Goal: Task Accomplishment & Management: Use online tool/utility

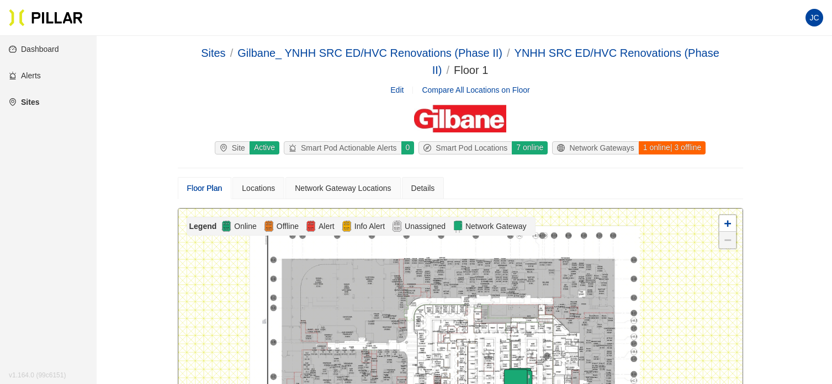
scroll to position [166, 0]
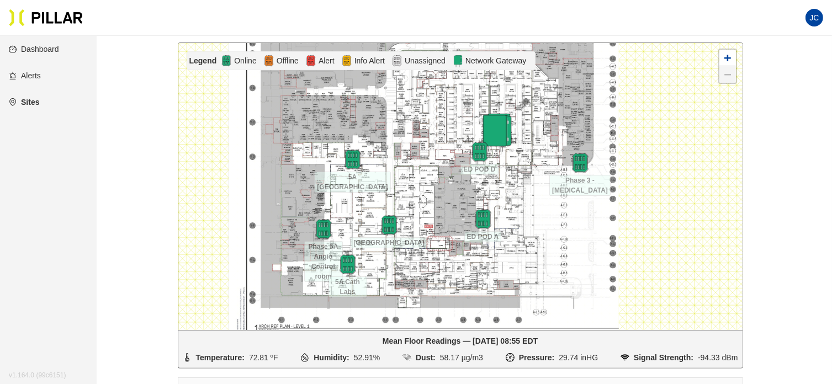
drag, startPoint x: 551, startPoint y: 296, endPoint x: 530, endPoint y: 208, distance: 90.8
click at [530, 208] on div at bounding box center [460, 186] width 564 height 287
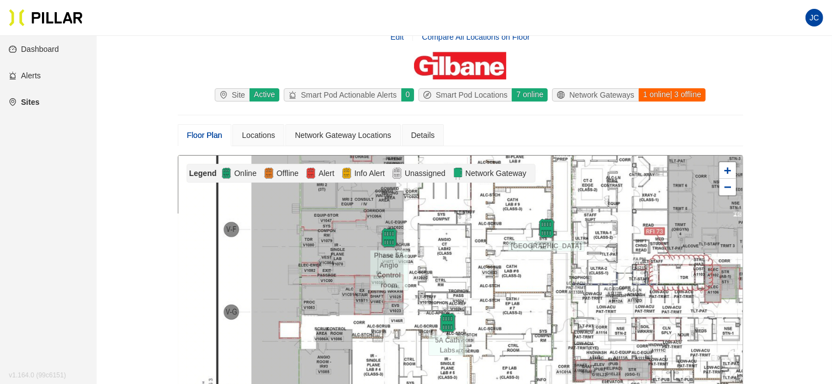
scroll to position [0, 0]
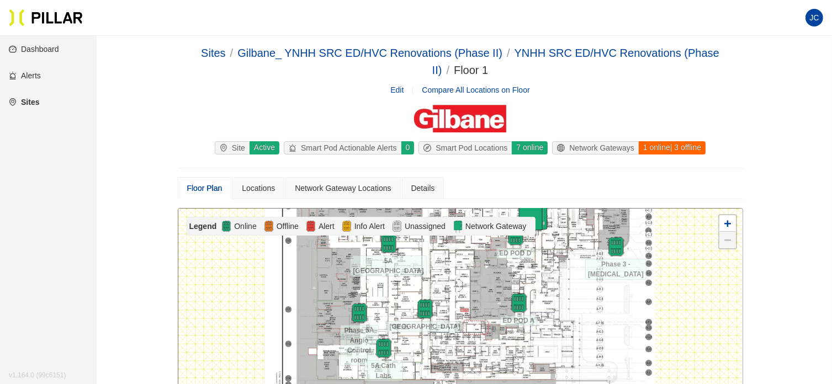
drag, startPoint x: 612, startPoint y: 333, endPoint x: 596, endPoint y: 299, distance: 37.8
click at [596, 299] on div at bounding box center [460, 352] width 564 height 287
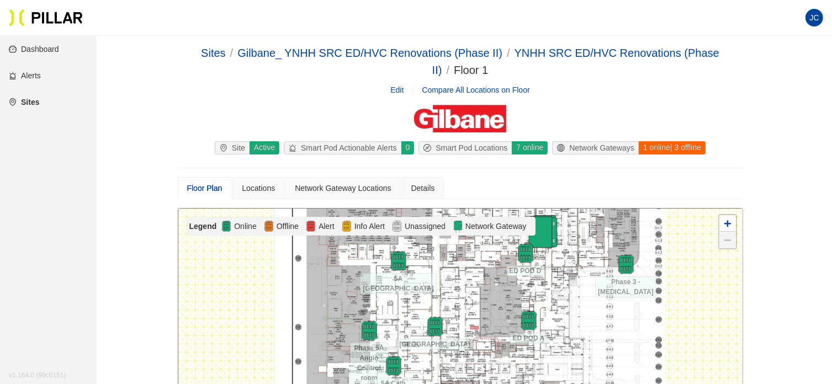
drag, startPoint x: 566, startPoint y: 321, endPoint x: 576, endPoint y: 305, distance: 19.3
click at [576, 305] on div at bounding box center [460, 352] width 564 height 287
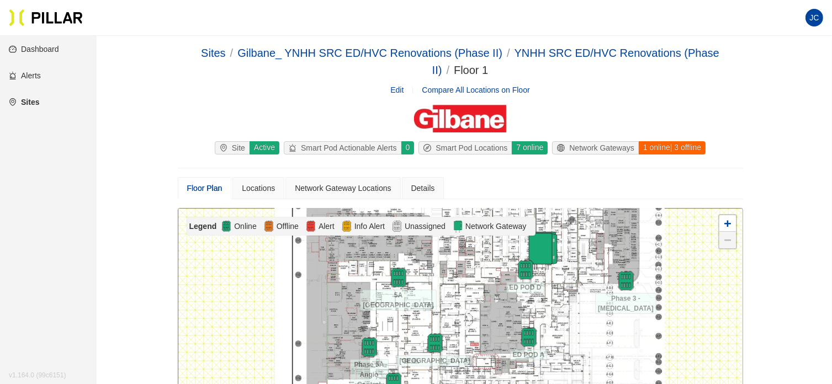
click at [482, 141] on div "Smart Pod Locations 7 online" at bounding box center [482, 147] width 129 height 13
click at [340, 145] on div "Smart Pod Actionable Alerts" at bounding box center [342, 148] width 117 height 12
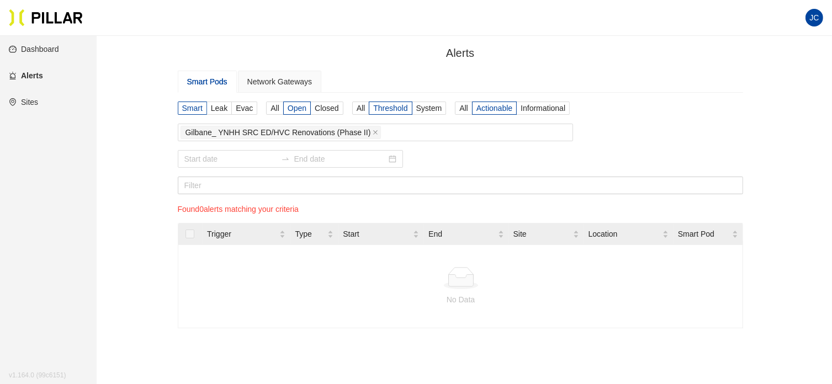
click at [53, 47] on link "Dashboard" at bounding box center [34, 49] width 50 height 9
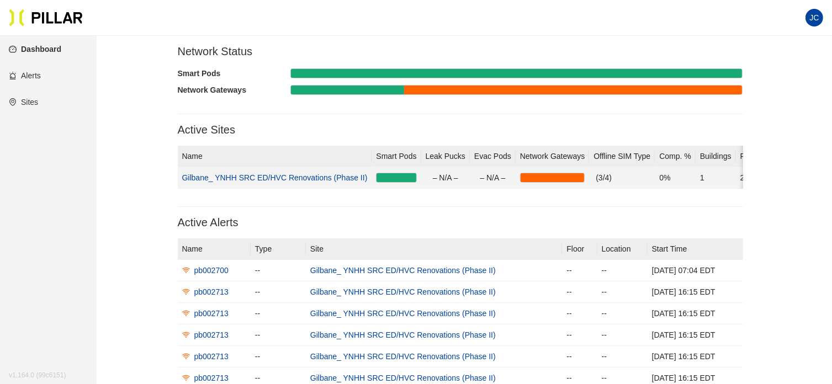
click at [338, 179] on link "Gilbane_ YNHH SRC ED/HVC Renovations (Phase II)" at bounding box center [275, 177] width 186 height 9
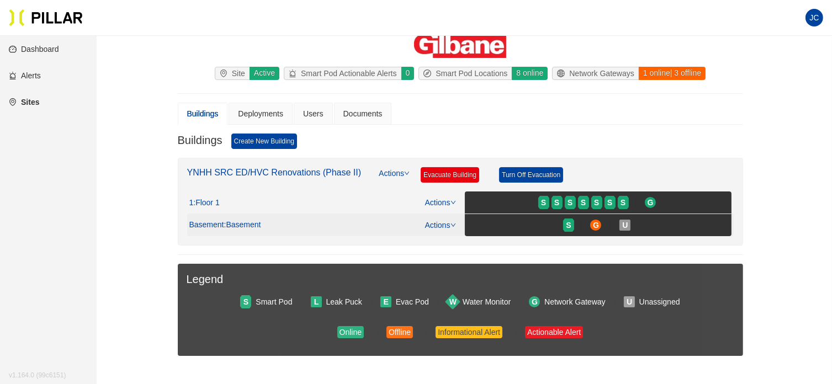
scroll to position [55, 0]
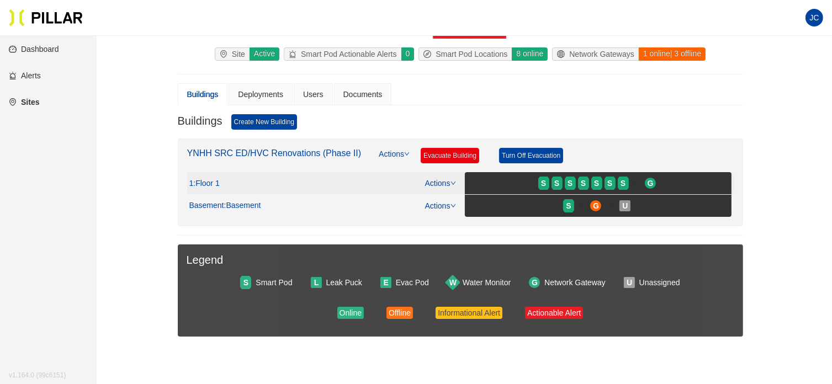
click at [451, 185] on link "Actions" at bounding box center [440, 183] width 31 height 9
click at [370, 215] on div "Basement : Basement Actions S G U" at bounding box center [460, 205] width 542 height 23
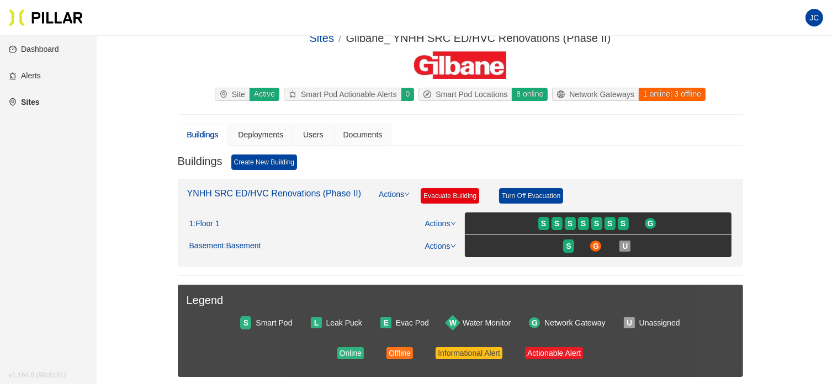
scroll to position [0, 0]
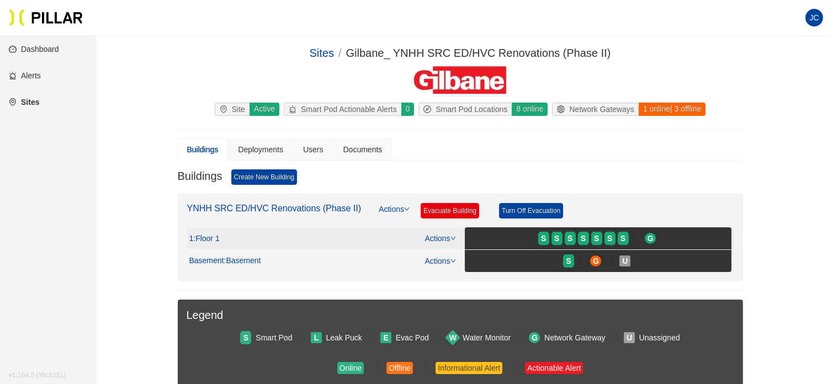
click at [217, 235] on span ": Floor 1" at bounding box center [206, 239] width 26 height 10
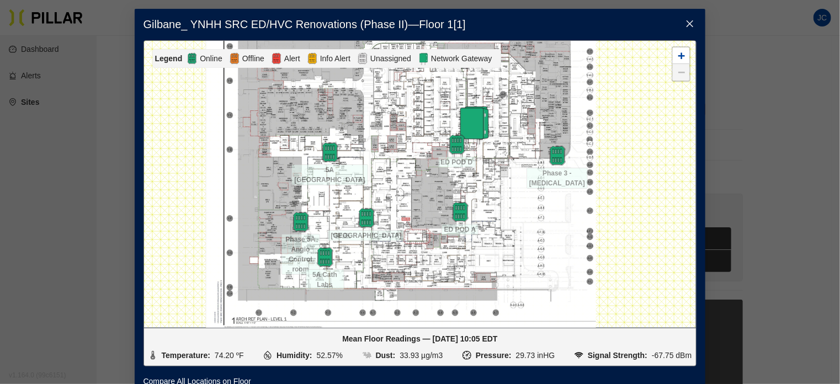
drag, startPoint x: 622, startPoint y: 134, endPoint x: 616, endPoint y: 23, distance: 111.1
click at [616, 23] on div "Gilbane_ YNHH SRC ED/HVC Renovations (Phase II) — Floor 1 [ 1 ] Legend Online O…" at bounding box center [420, 207] width 571 height 396
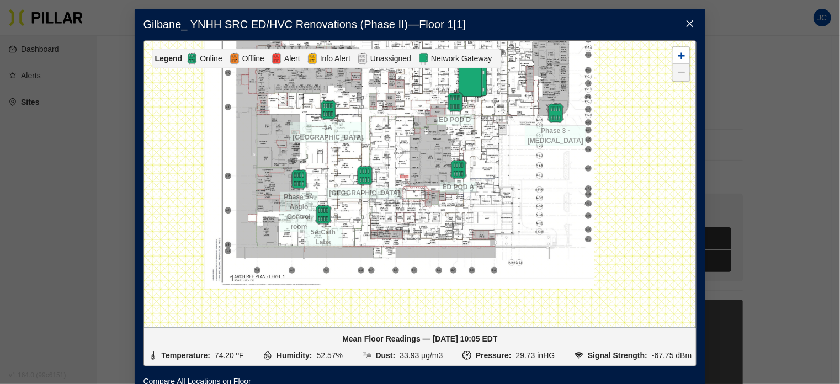
click at [687, 21] on icon "close" at bounding box center [690, 23] width 9 height 9
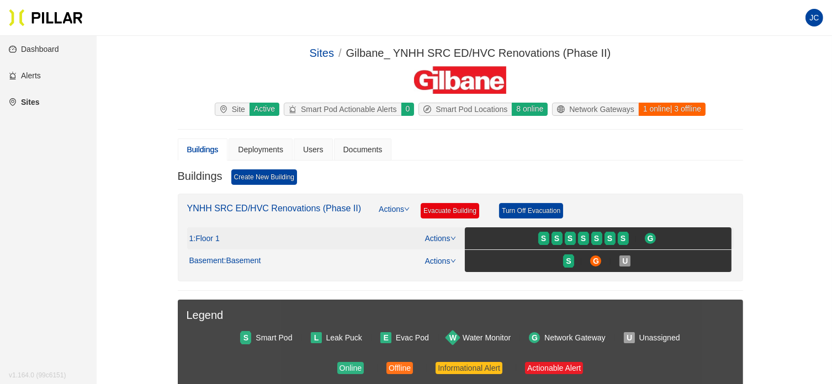
click at [454, 236] on icon "down" at bounding box center [454, 239] width 6 height 6
click at [442, 256] on link "View/Edit Floor Plan" at bounding box center [464, 254] width 70 height 12
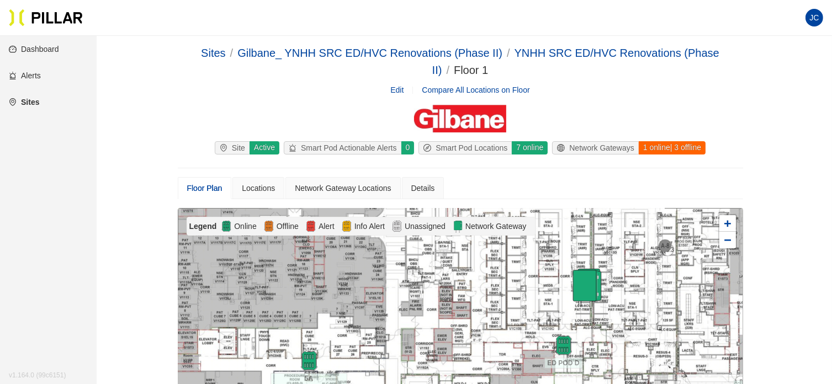
scroll to position [55, 0]
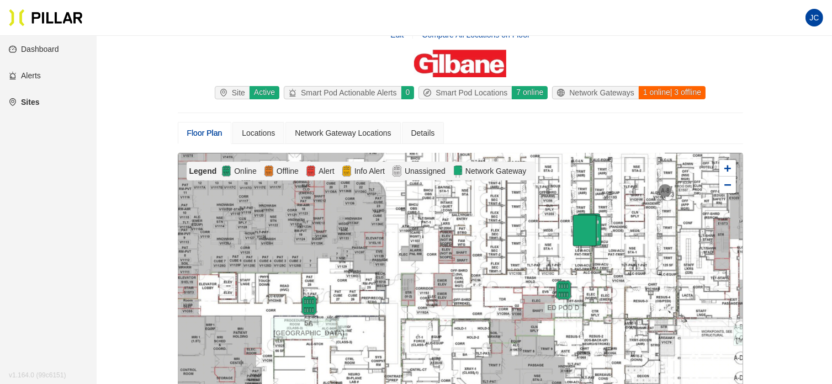
click at [428, 206] on div at bounding box center [460, 296] width 564 height 287
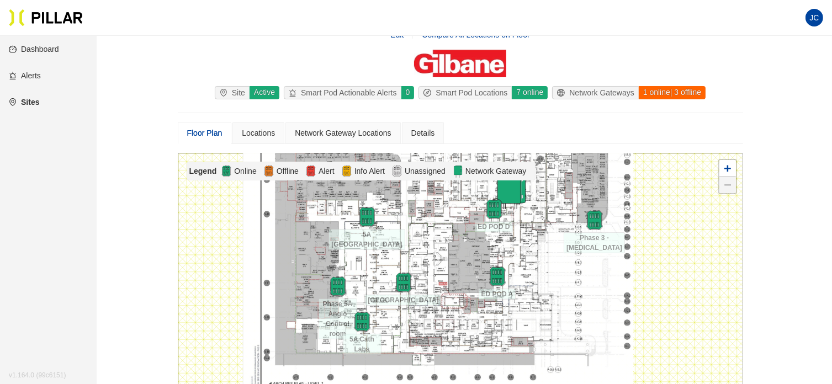
drag, startPoint x: 459, startPoint y: 285, endPoint x: 453, endPoint y: 265, distance: 21.5
click at [453, 265] on div at bounding box center [460, 296] width 564 height 287
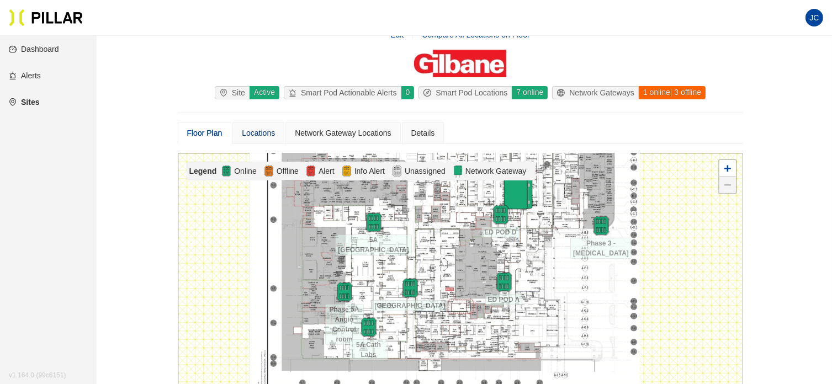
click at [252, 131] on div "Locations" at bounding box center [258, 133] width 33 height 12
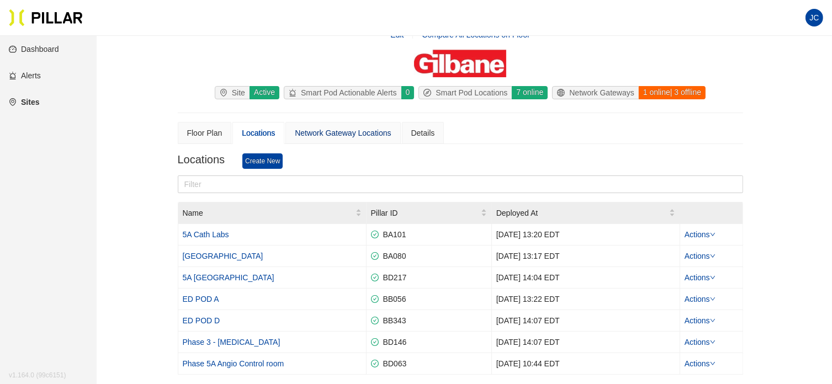
click at [326, 135] on div "Network Gateway Locations" at bounding box center [343, 133] width 96 height 12
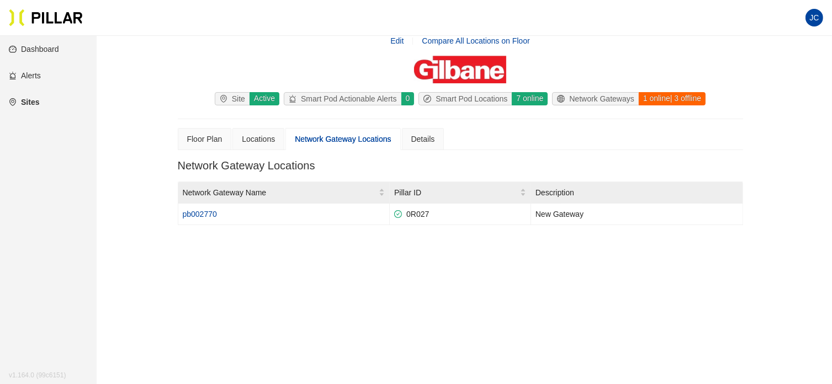
scroll to position [48, 0]
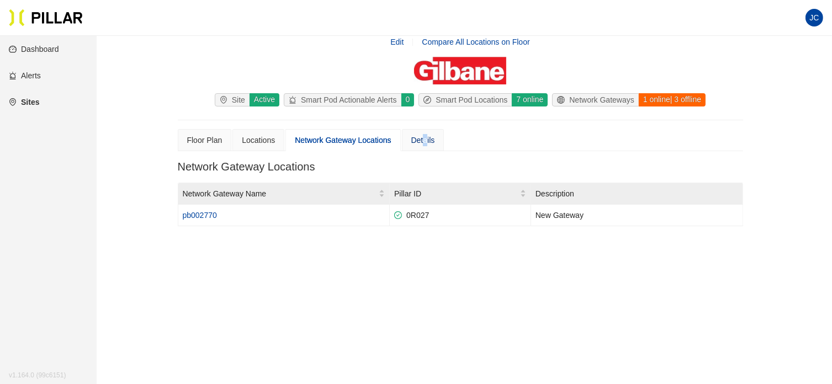
click at [424, 139] on div "Details" at bounding box center [423, 140] width 24 height 12
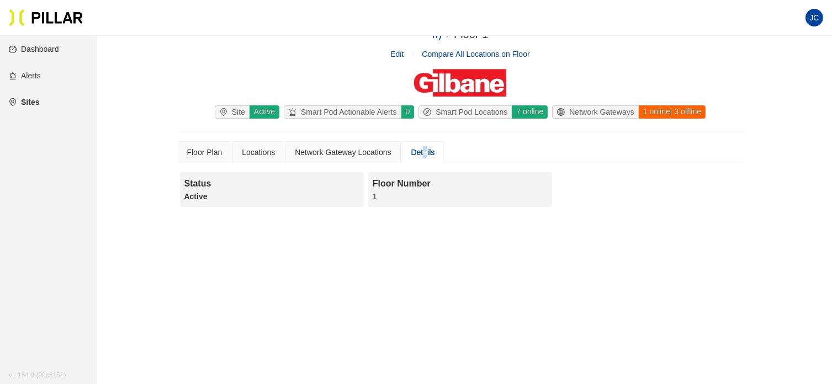
scroll to position [35, 0]
click at [195, 151] on div "Floor Plan" at bounding box center [204, 153] width 35 height 12
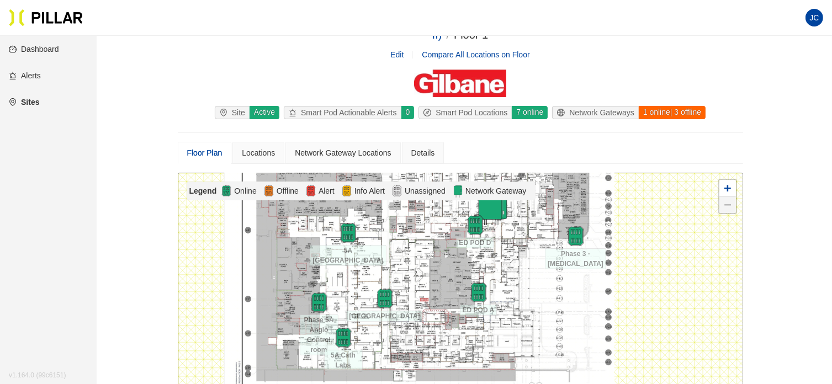
drag, startPoint x: 379, startPoint y: 262, endPoint x: 347, endPoint y: 203, distance: 67.7
click at [347, 203] on div at bounding box center [460, 316] width 564 height 287
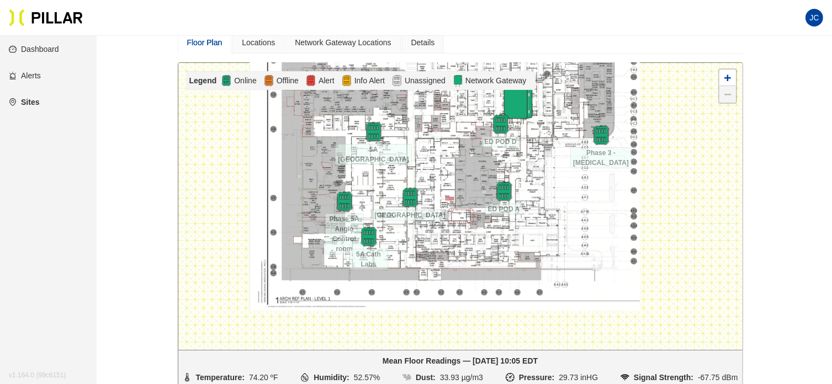
scroll to position [311, 0]
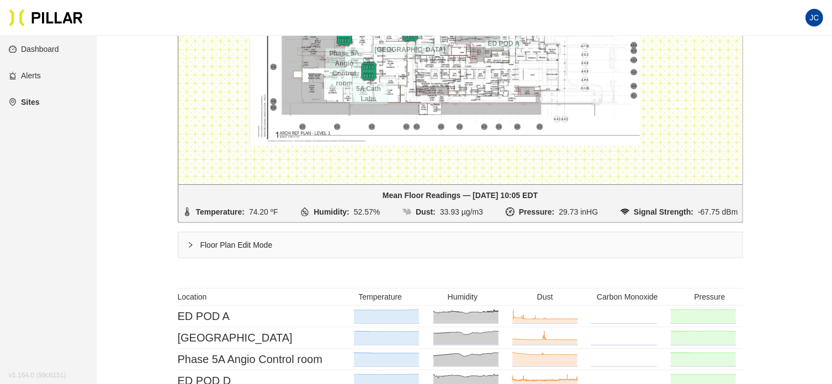
click at [236, 240] on div "Floor Plan Edit Mode" at bounding box center [460, 244] width 564 height 25
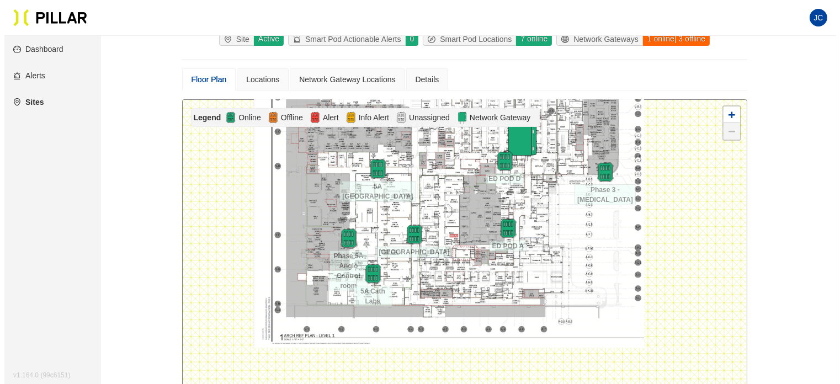
scroll to position [91, 0]
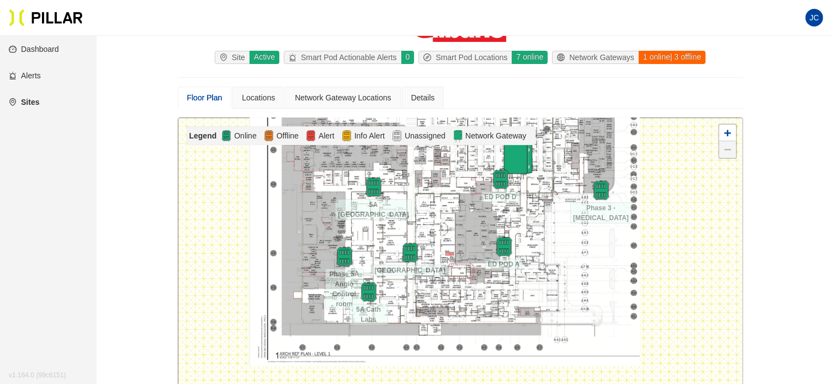
click at [502, 230] on div at bounding box center [460, 261] width 564 height 287
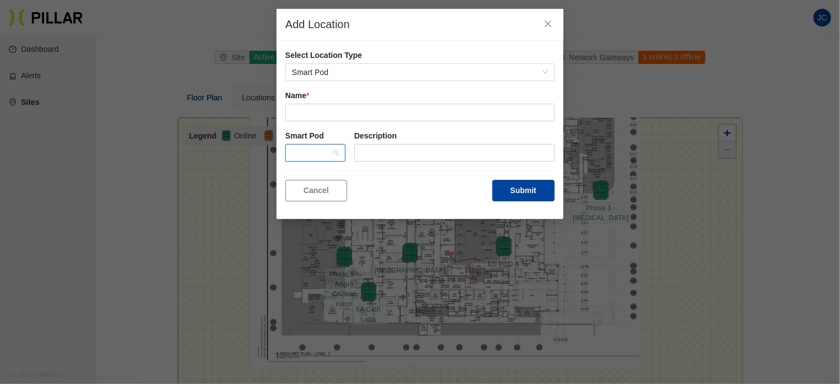
click at [314, 160] on span at bounding box center [315, 153] width 47 height 17
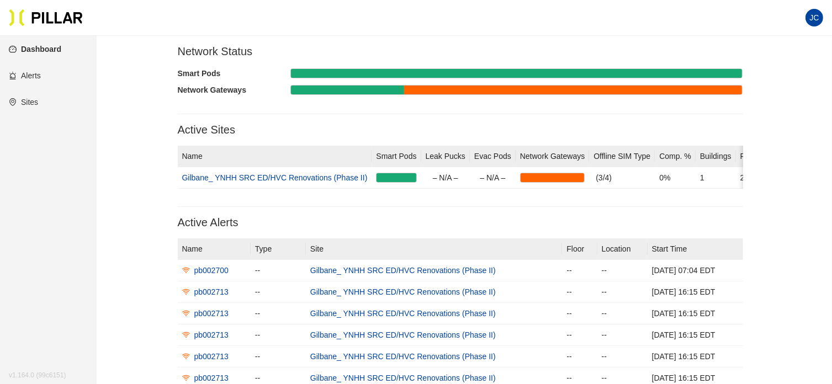
click at [51, 50] on link "Dashboard" at bounding box center [35, 49] width 52 height 9
click at [25, 47] on link "Dashboard" at bounding box center [35, 49] width 52 height 9
click at [19, 15] on img at bounding box center [46, 18] width 74 height 18
click at [44, 13] on img at bounding box center [46, 18] width 74 height 18
click at [219, 178] on link "Gilbane_ YNHH SRC ED/HVC Renovations (Phase II)" at bounding box center [275, 177] width 186 height 9
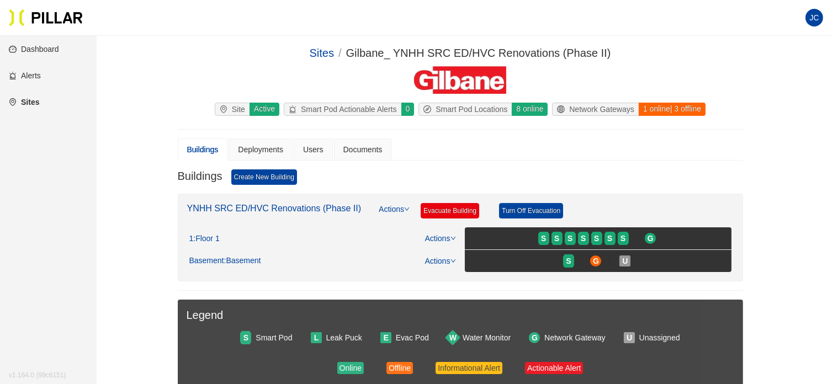
click at [811, 12] on span "JC" at bounding box center [813, 18] width 9 height 18
click at [772, 73] on link "Pillar On-Site App" at bounding box center [777, 75] width 80 height 12
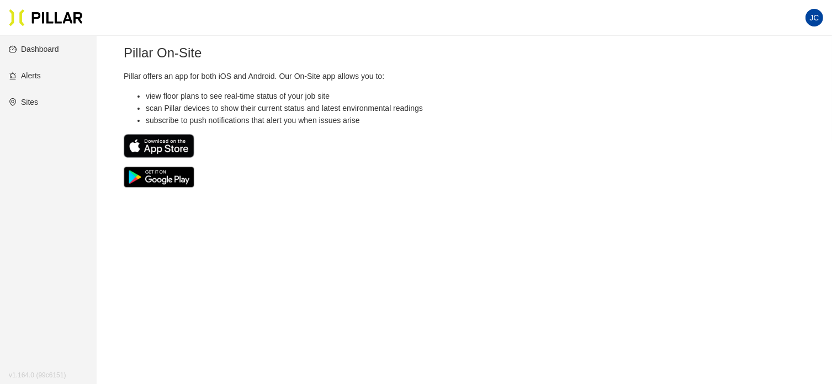
click at [822, 11] on div "JC" at bounding box center [815, 18] width 18 height 18
click at [817, 17] on span "JC" at bounding box center [813, 18] width 9 height 18
click at [753, 55] on link "Settings" at bounding box center [757, 57] width 40 height 12
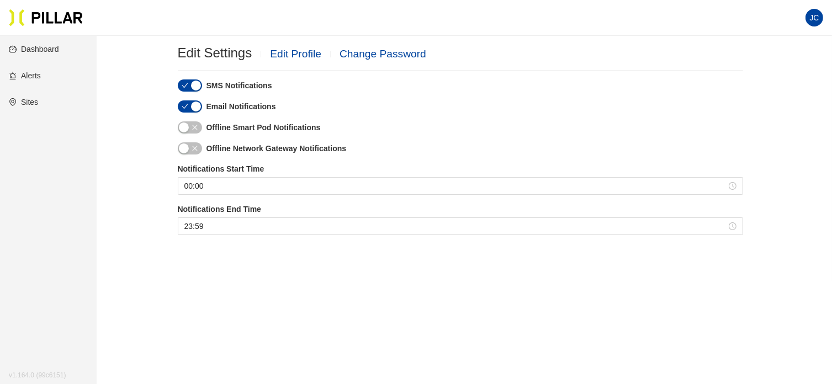
click at [26, 71] on link "Alerts" at bounding box center [25, 75] width 32 height 9
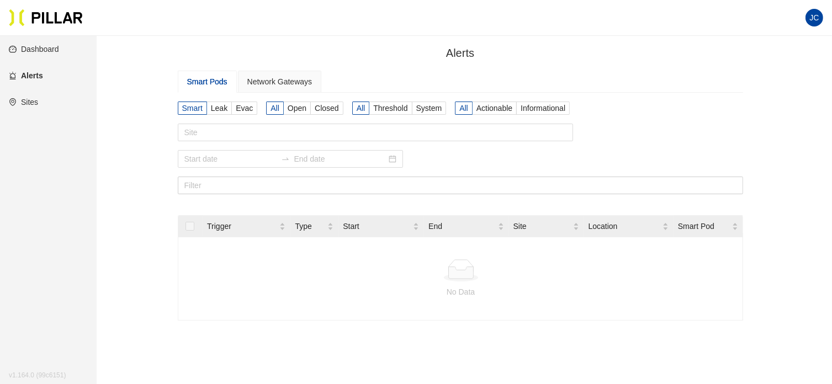
click at [33, 53] on link "Dashboard" at bounding box center [34, 49] width 50 height 9
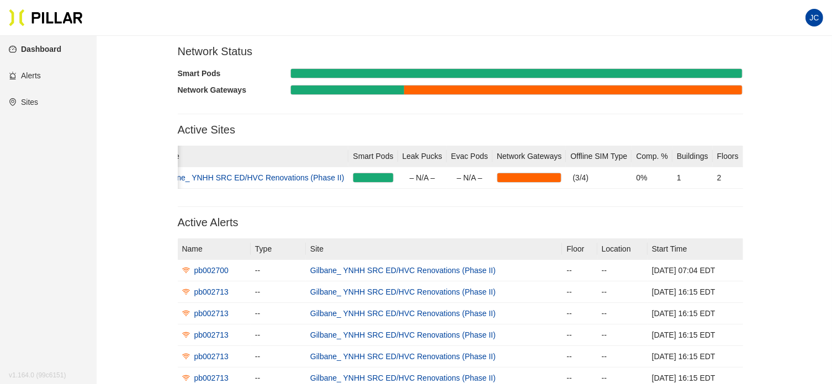
click at [35, 99] on link "Sites" at bounding box center [23, 102] width 29 height 9
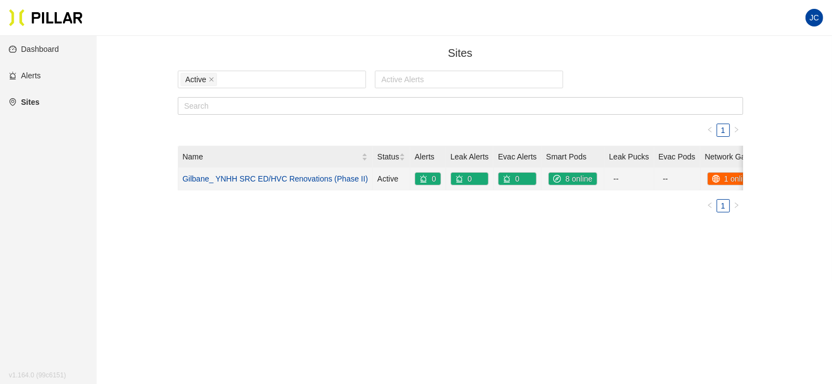
click at [266, 179] on link "Gilbane_ YNHH SRC ED/HVC Renovations (Phase II)" at bounding box center [276, 178] width 186 height 9
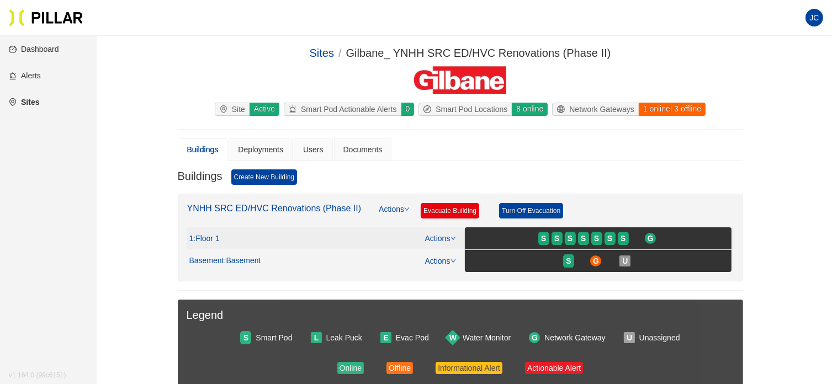
scroll to position [55, 0]
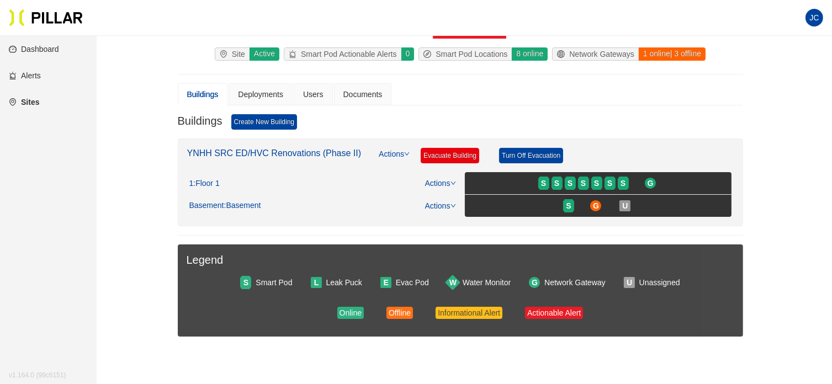
click at [407, 154] on icon "down" at bounding box center [407, 154] width 6 height 6
click at [427, 120] on div "Buildings Create New Building" at bounding box center [460, 126] width 565 height 24
click at [444, 183] on link "Actions" at bounding box center [440, 183] width 31 height 9
click at [449, 198] on link "View/Edit Floor Plan" at bounding box center [464, 199] width 70 height 12
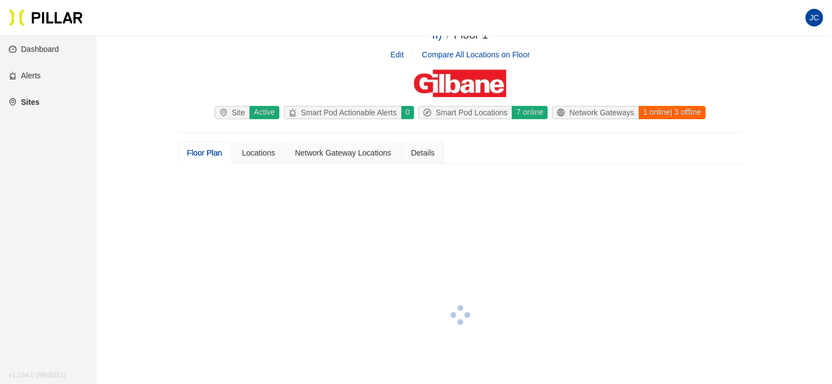
scroll to position [55, 0]
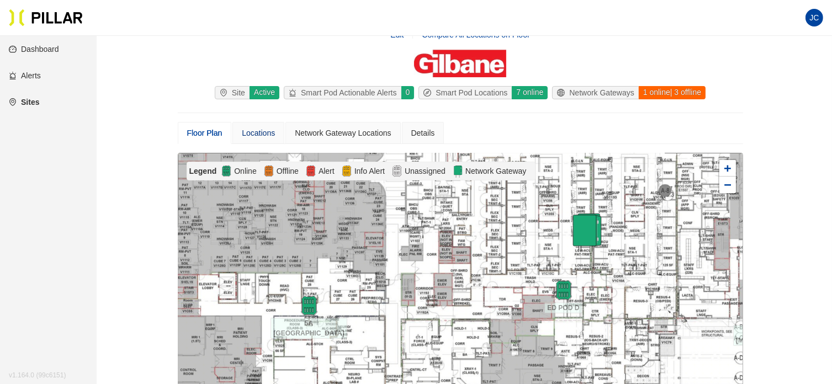
click at [261, 128] on div "Locations" at bounding box center [258, 133] width 33 height 12
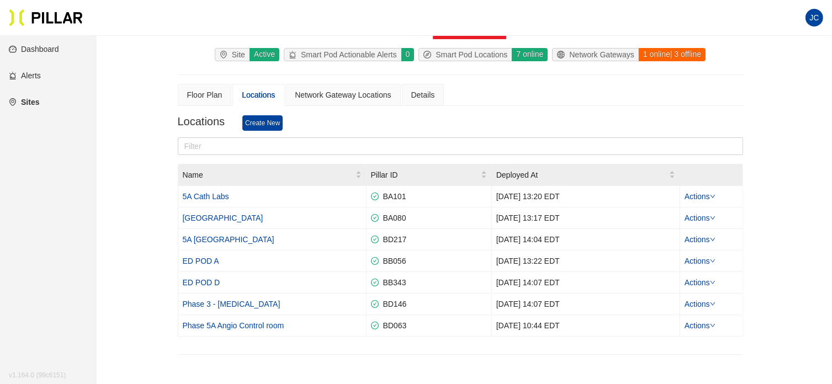
scroll to position [110, 0]
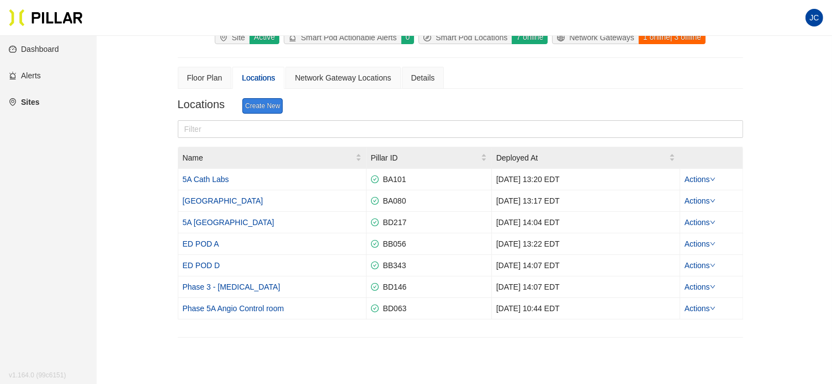
click at [261, 105] on link "Create New" at bounding box center [262, 105] width 40 height 15
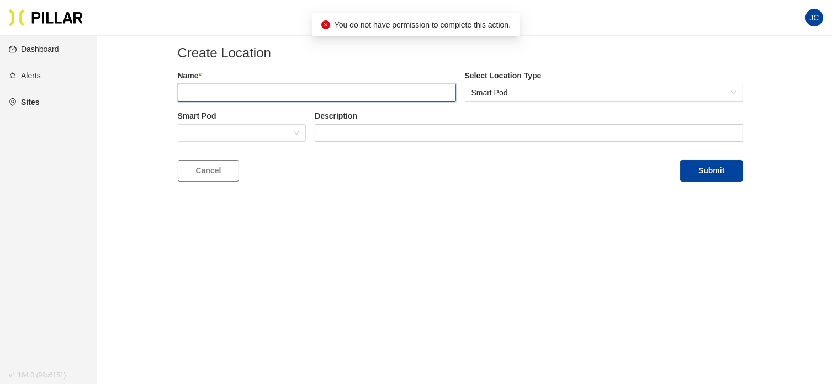
click at [332, 96] on input "text" at bounding box center [317, 93] width 278 height 18
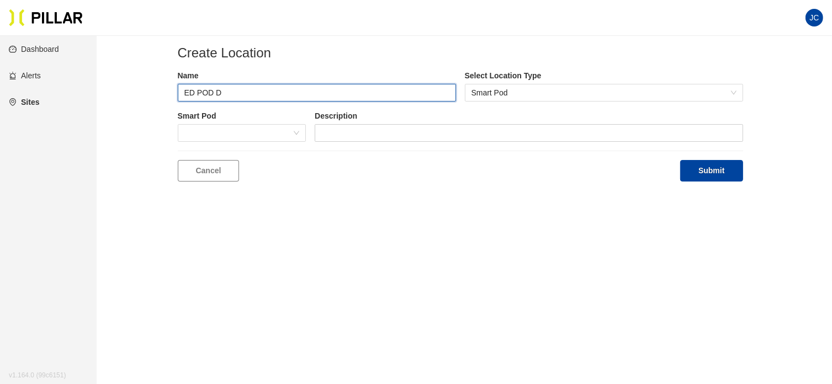
click at [269, 92] on input "ED POD D" at bounding box center [317, 93] width 278 height 18
drag, startPoint x: 517, startPoint y: 123, endPoint x: 451, endPoint y: 83, distance: 77.3
click at [517, 123] on div "Description" at bounding box center [529, 125] width 428 height 31
click at [280, 87] on input "ED POD D #" at bounding box center [317, 93] width 278 height 18
click at [261, 135] on span at bounding box center [241, 133] width 115 height 17
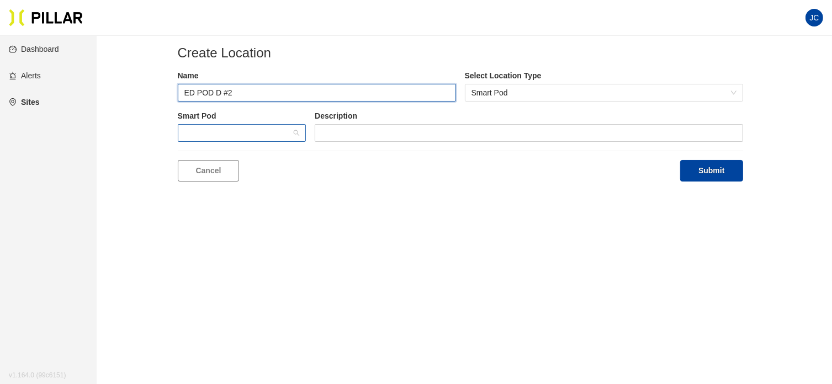
type input "ED POD D #2"
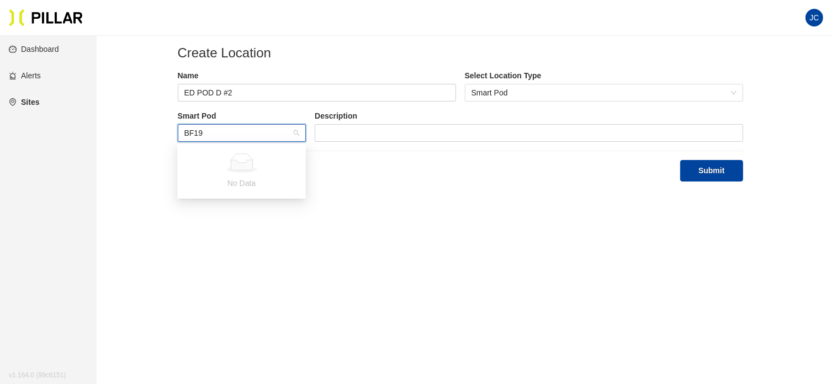
type input "BF197"
click at [384, 149] on div "Smart Pod Description" at bounding box center [460, 130] width 565 height 40
click at [282, 141] on span at bounding box center [241, 133] width 115 height 17
drag, startPoint x: 441, startPoint y: 183, endPoint x: 473, endPoint y: 148, distance: 47.3
click at [441, 183] on main "Create Location Name ED POD D #2 Select Location Type Smart Pod Smart Pod Descr…" at bounding box center [416, 228] width 832 height 384
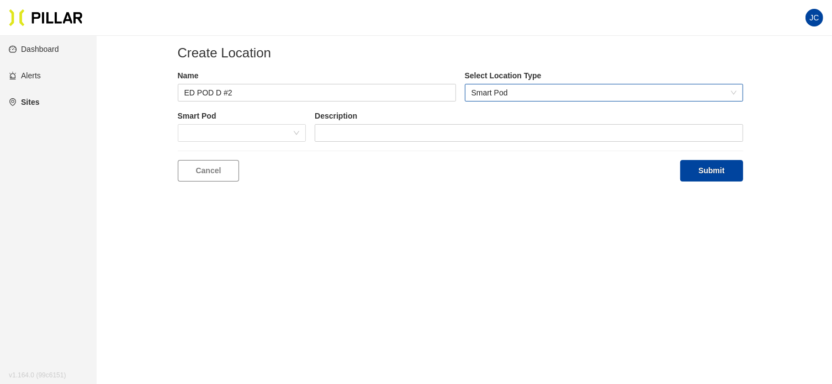
click at [542, 97] on span "Smart Pod" at bounding box center [603, 92] width 265 height 17
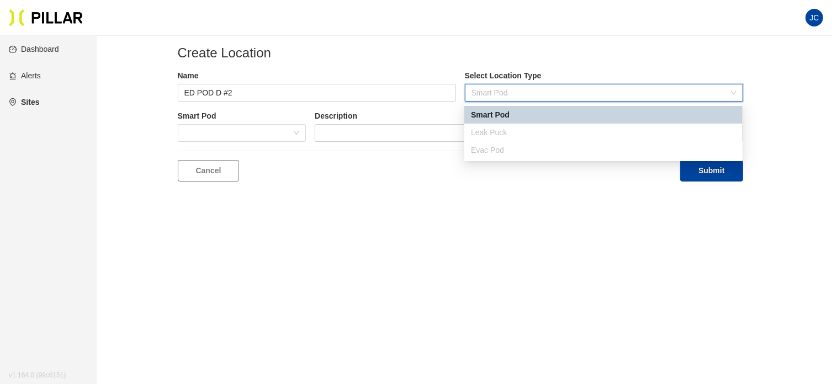
click at [511, 240] on main "Create Location Name ED POD D #2 Select Location Type Smart Pod Smart Pod Descr…" at bounding box center [416, 228] width 832 height 384
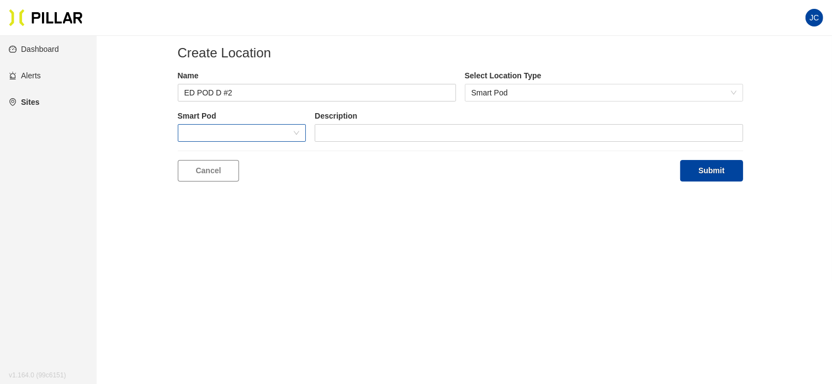
click at [263, 132] on span at bounding box center [241, 133] width 115 height 17
click at [396, 231] on main "Create Location Name ED POD D #2 Select Location Type Smart Pod Smart Pod Descr…" at bounding box center [416, 228] width 832 height 384
click at [213, 179] on link "Cancel" at bounding box center [209, 171] width 62 height 22
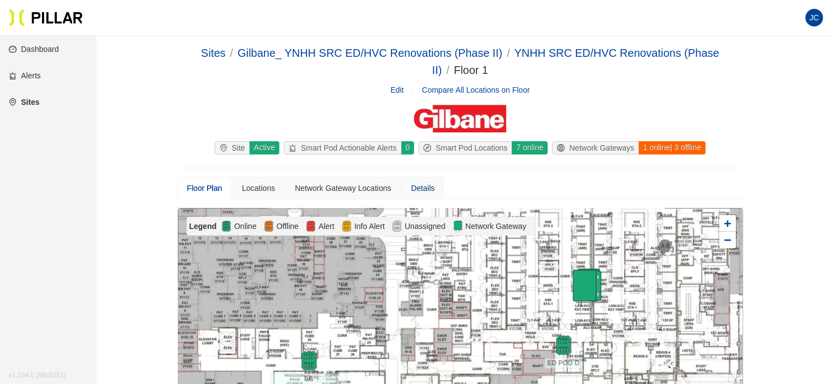
click at [428, 184] on div "Details" at bounding box center [423, 188] width 24 height 12
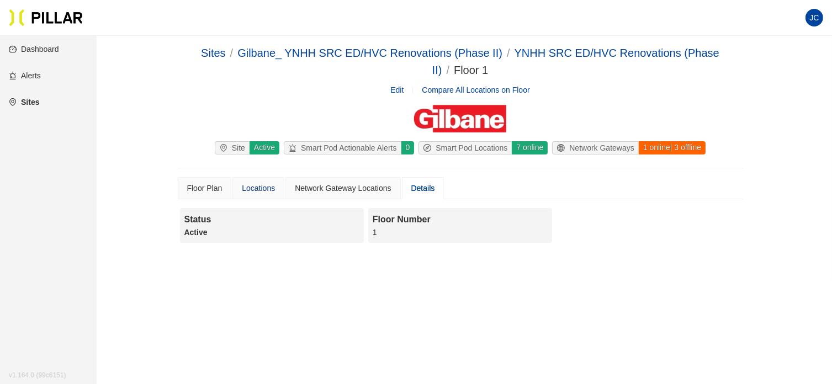
click at [265, 187] on div "Locations" at bounding box center [258, 188] width 33 height 12
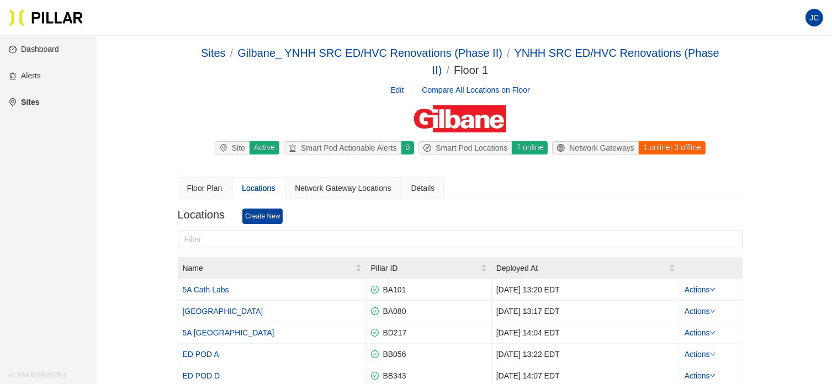
click at [40, 46] on link "Dashboard" at bounding box center [34, 49] width 50 height 9
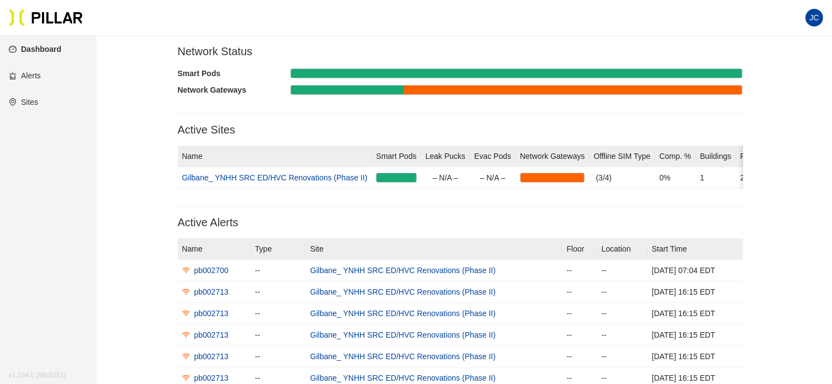
click at [37, 73] on link "Alerts" at bounding box center [25, 75] width 32 height 9
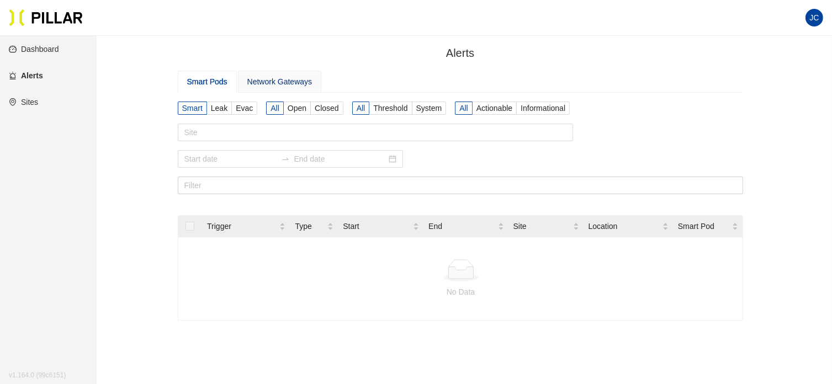
click at [291, 79] on div "Network Gateways" at bounding box center [279, 82] width 65 height 12
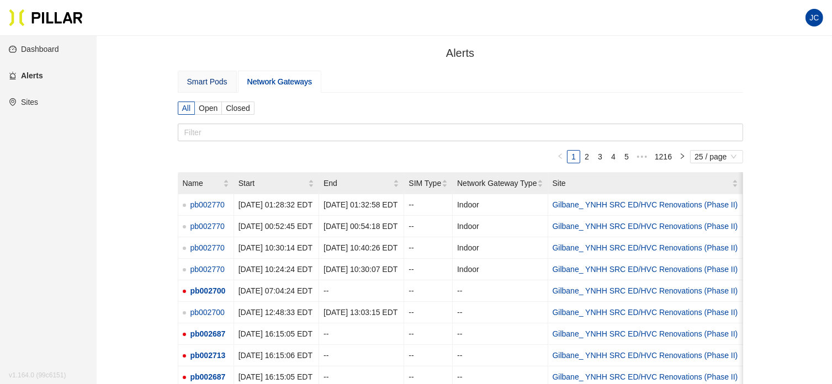
click at [205, 79] on div "Smart Pods" at bounding box center [207, 82] width 40 height 12
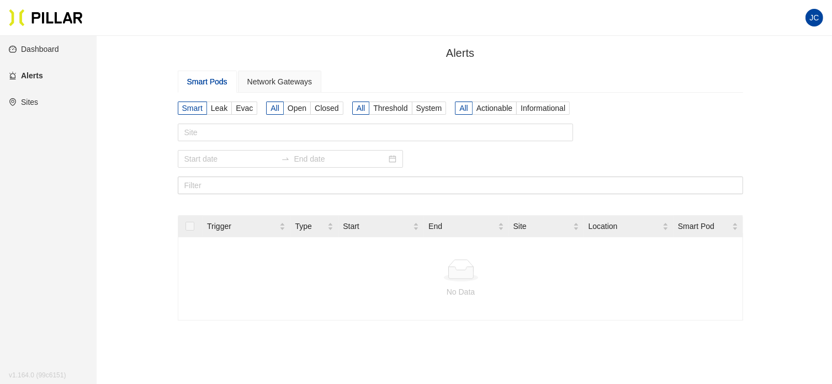
click at [44, 45] on link "Dashboard" at bounding box center [34, 49] width 50 height 9
